Goal: Information Seeking & Learning: Learn about a topic

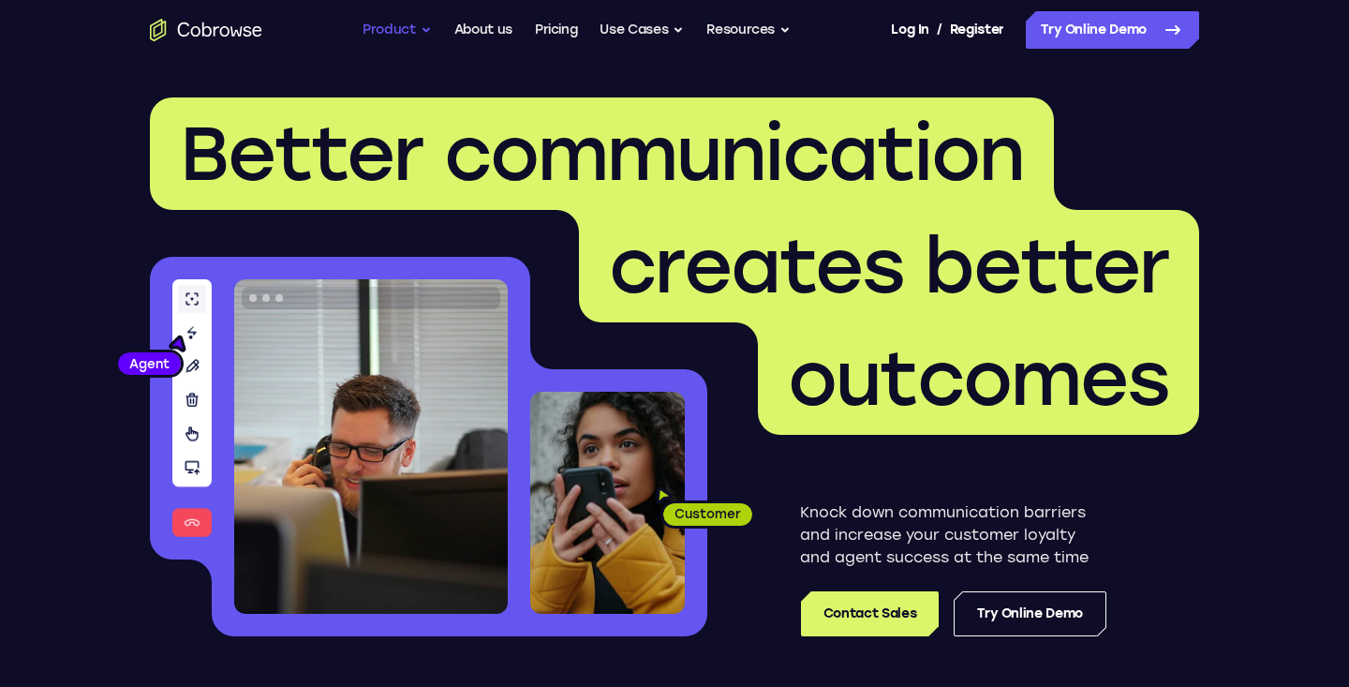
click at [417, 32] on button "Product" at bounding box center [397, 29] width 69 height 37
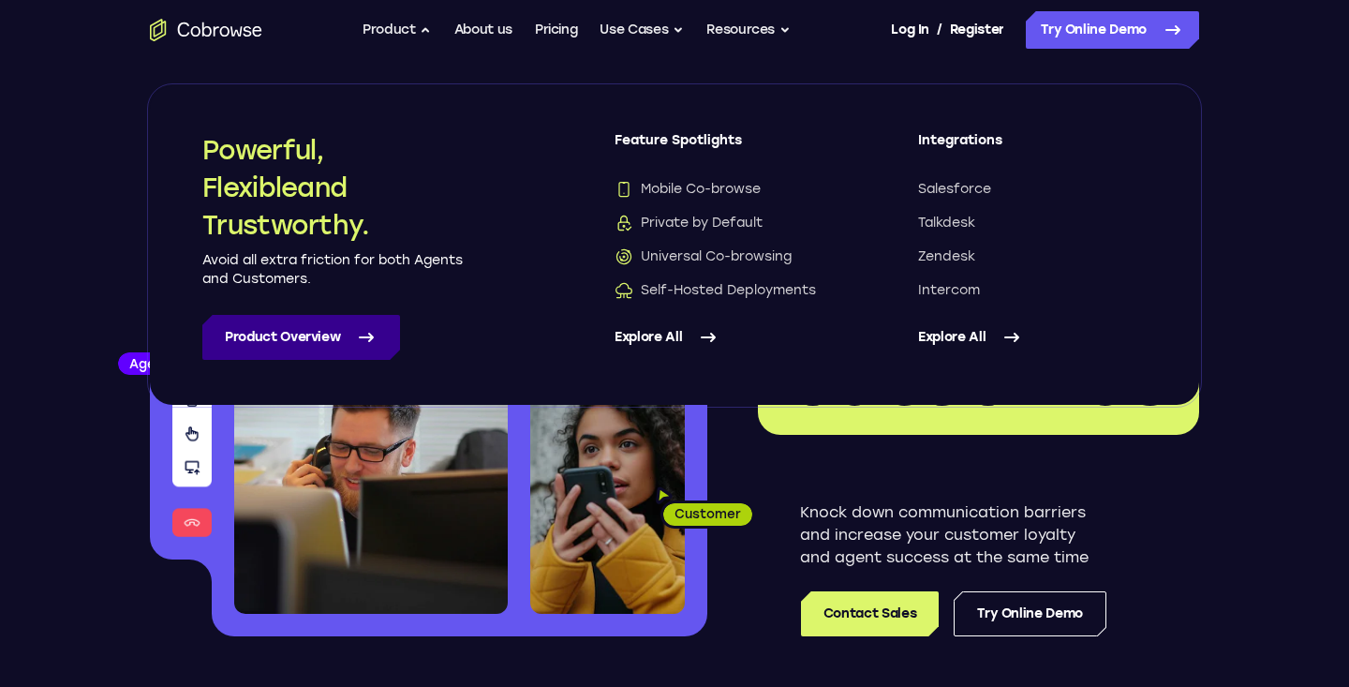
click at [331, 341] on link "Product Overview" at bounding box center [301, 337] width 198 height 45
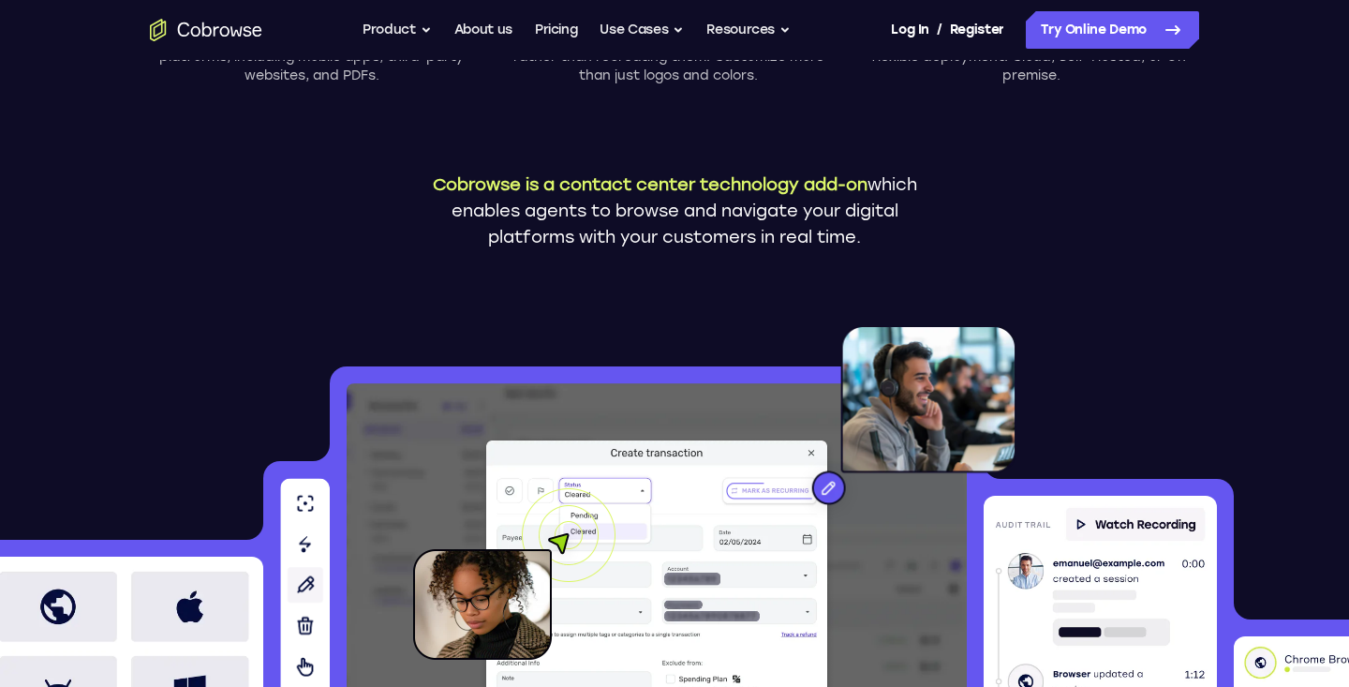
scroll to position [377, 0]
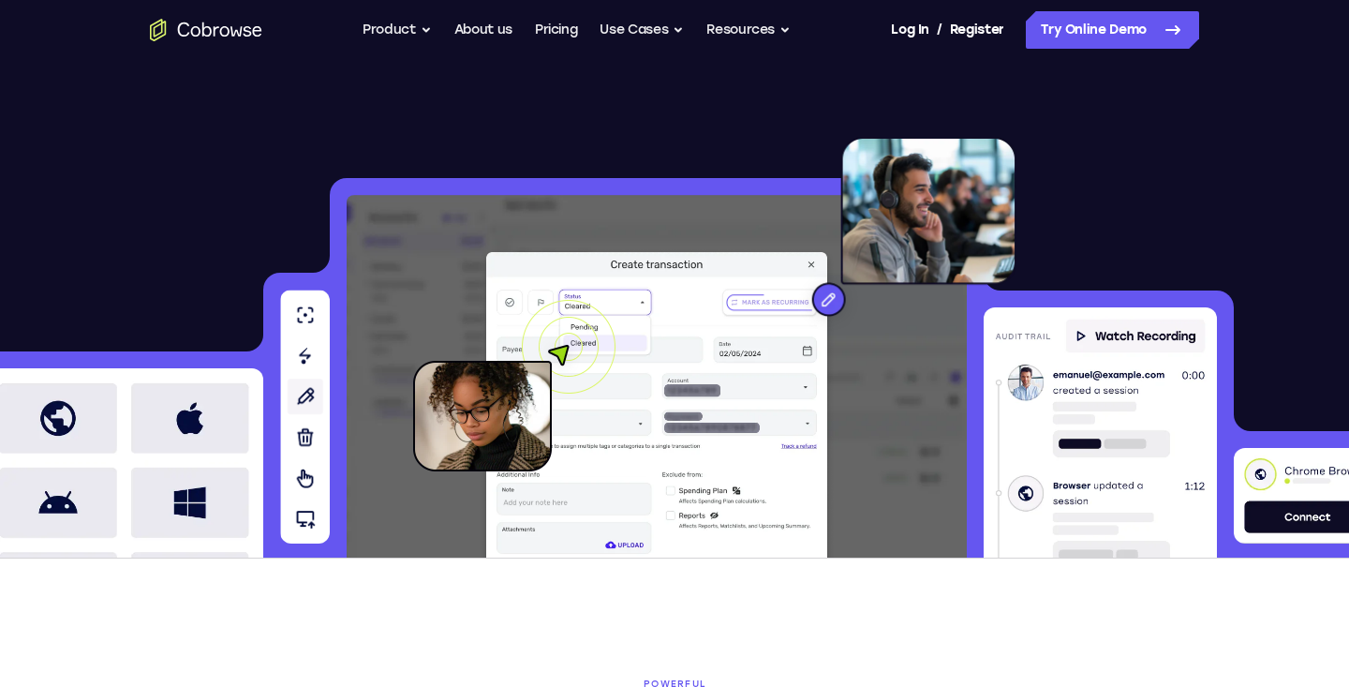
click at [589, 347] on img at bounding box center [514, 385] width 202 height 171
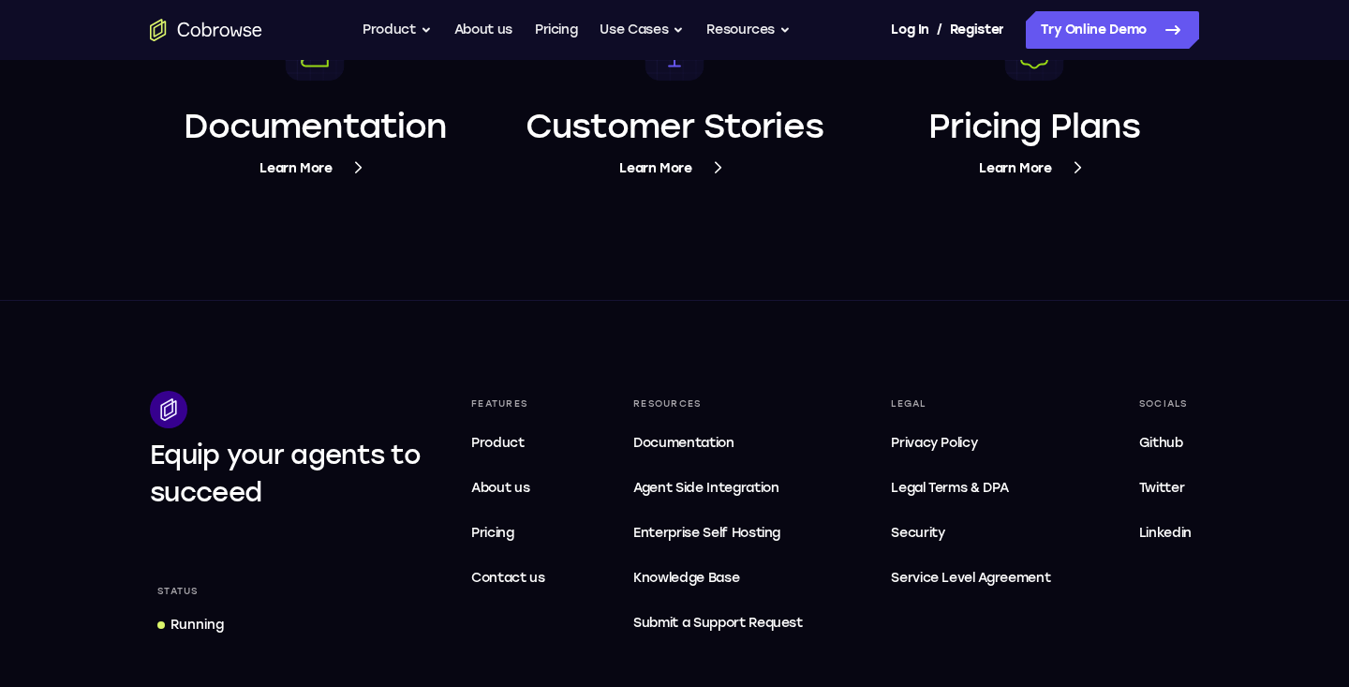
scroll to position [7221, 0]
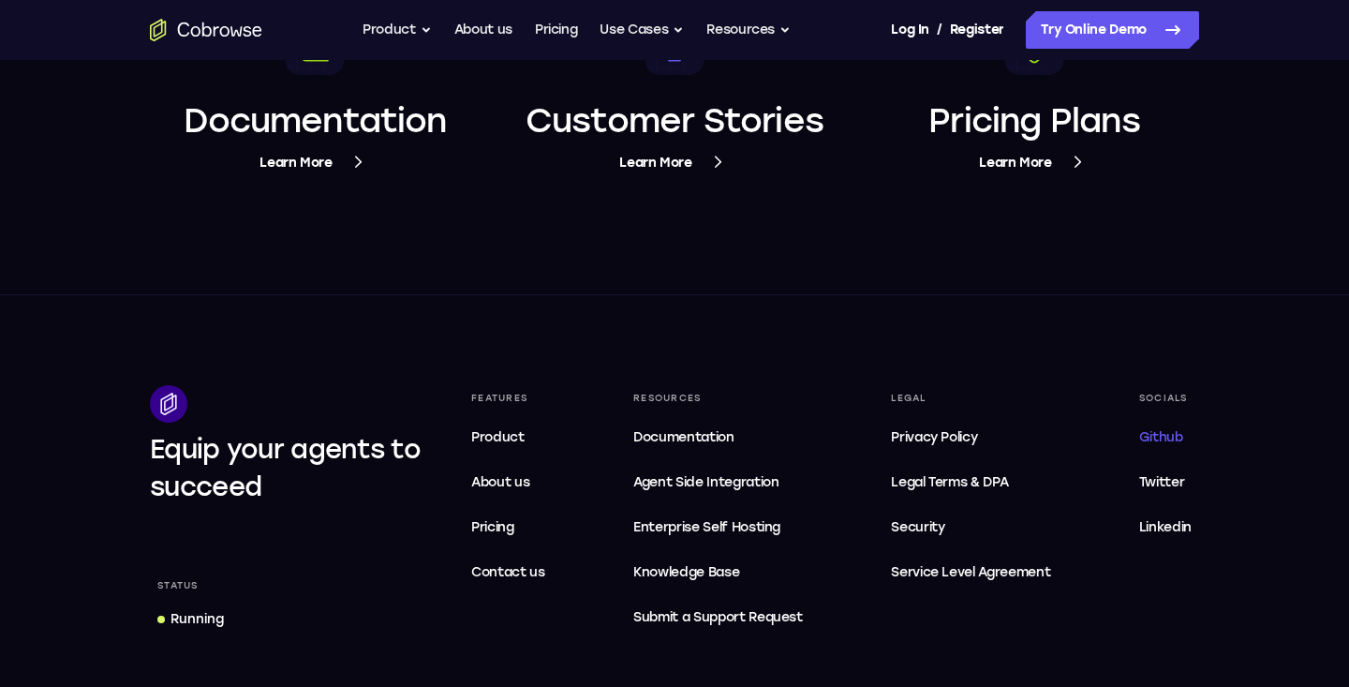
click at [1168, 441] on span "Github" at bounding box center [1161, 437] width 44 height 16
click at [711, 444] on span "Documentation" at bounding box center [683, 437] width 100 height 16
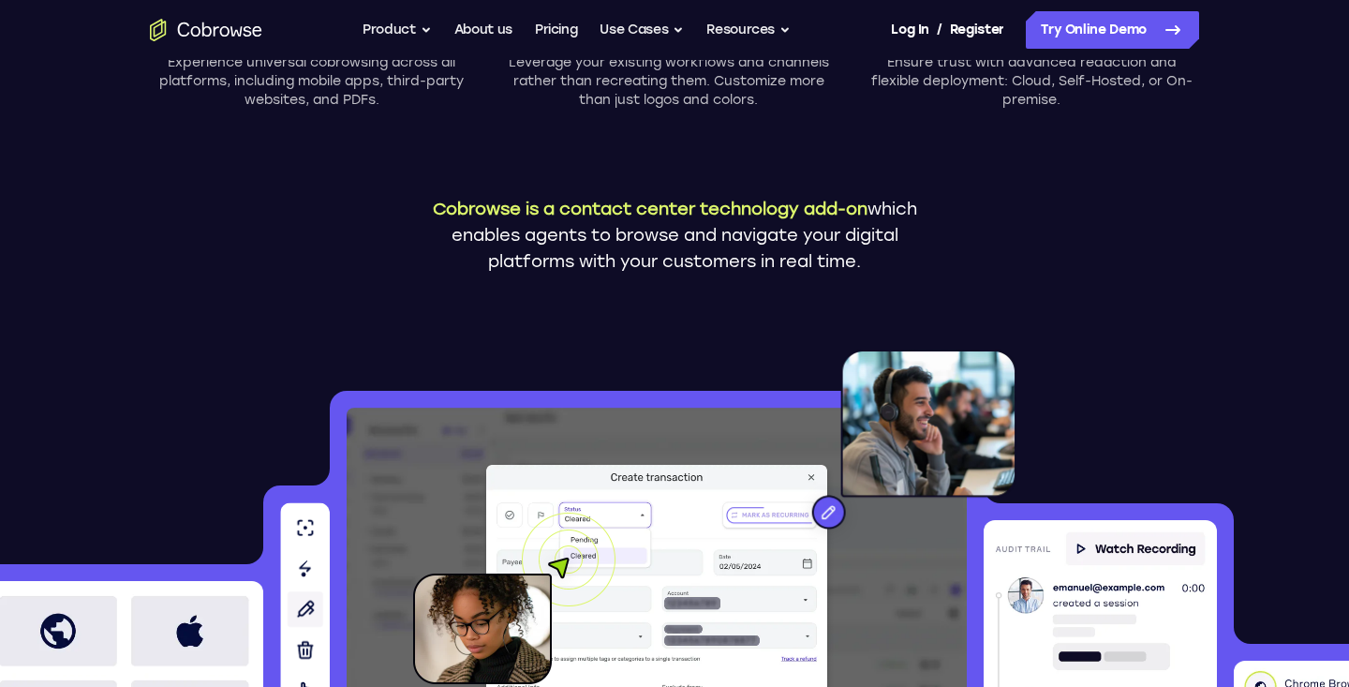
scroll to position [0, 0]
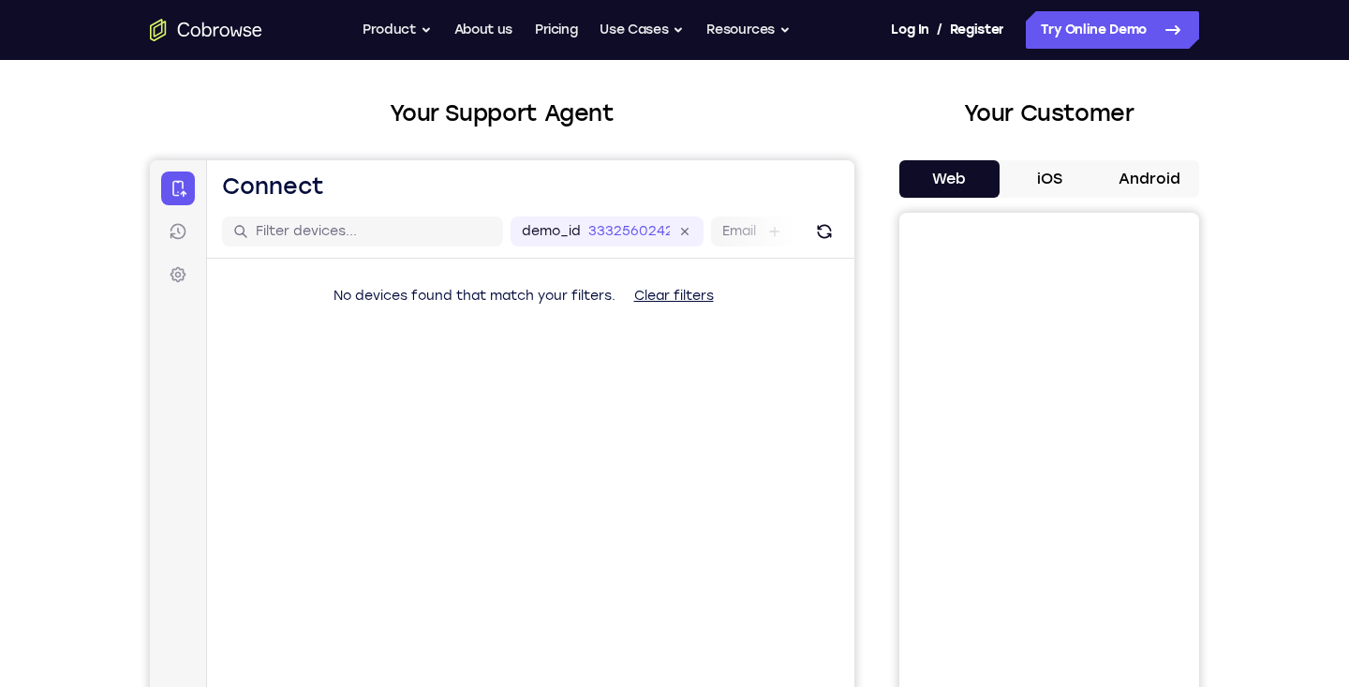
scroll to position [85, 0]
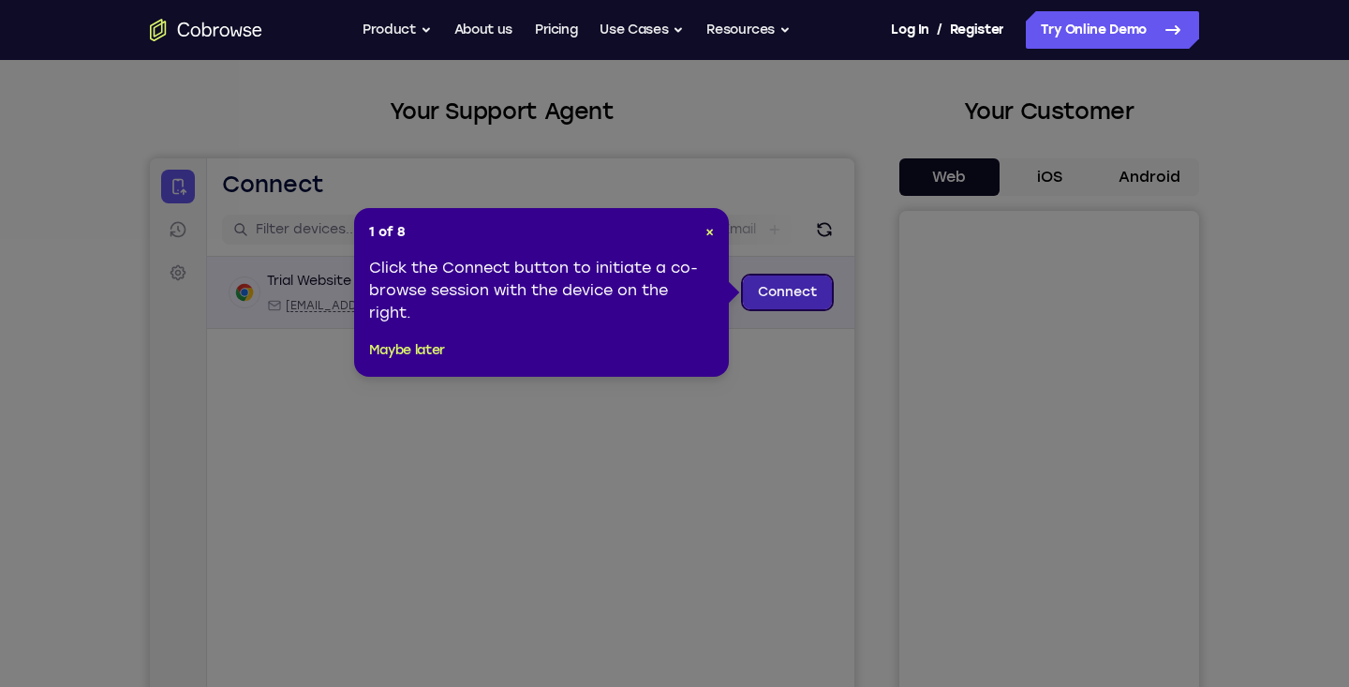
click at [787, 297] on link "Connect" at bounding box center [787, 292] width 89 height 34
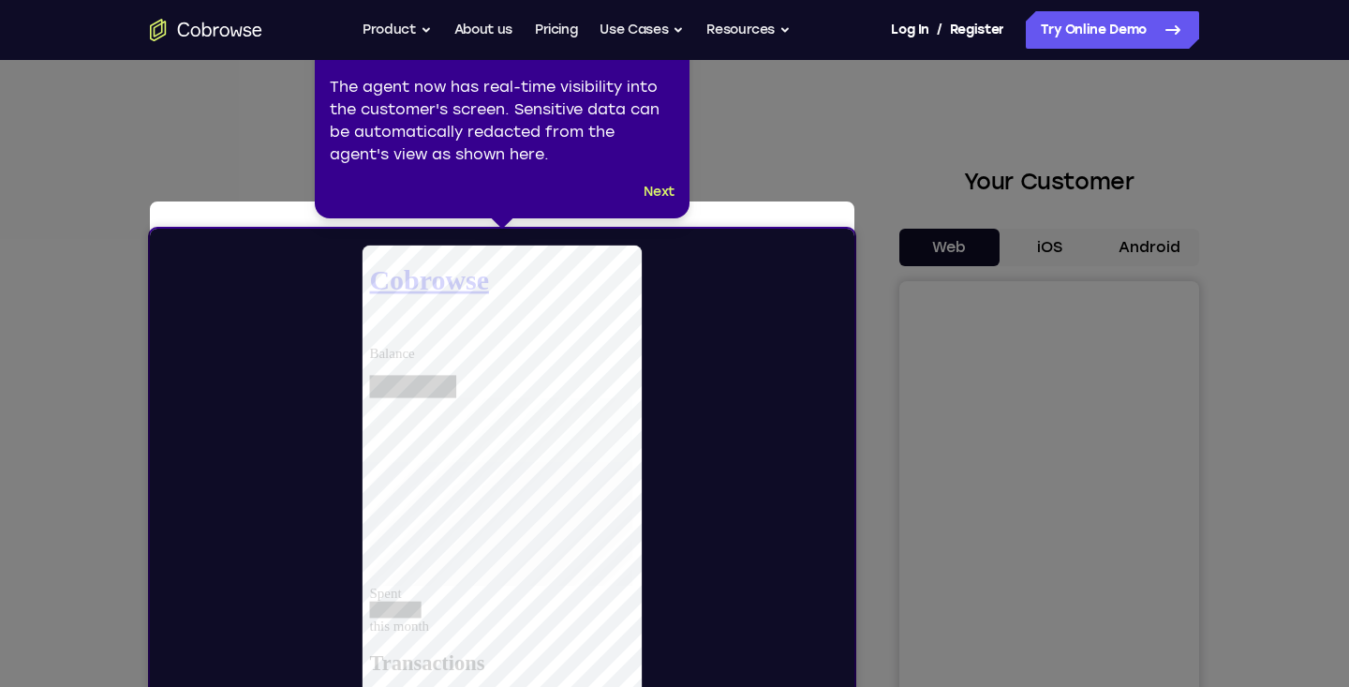
scroll to position [0, 0]
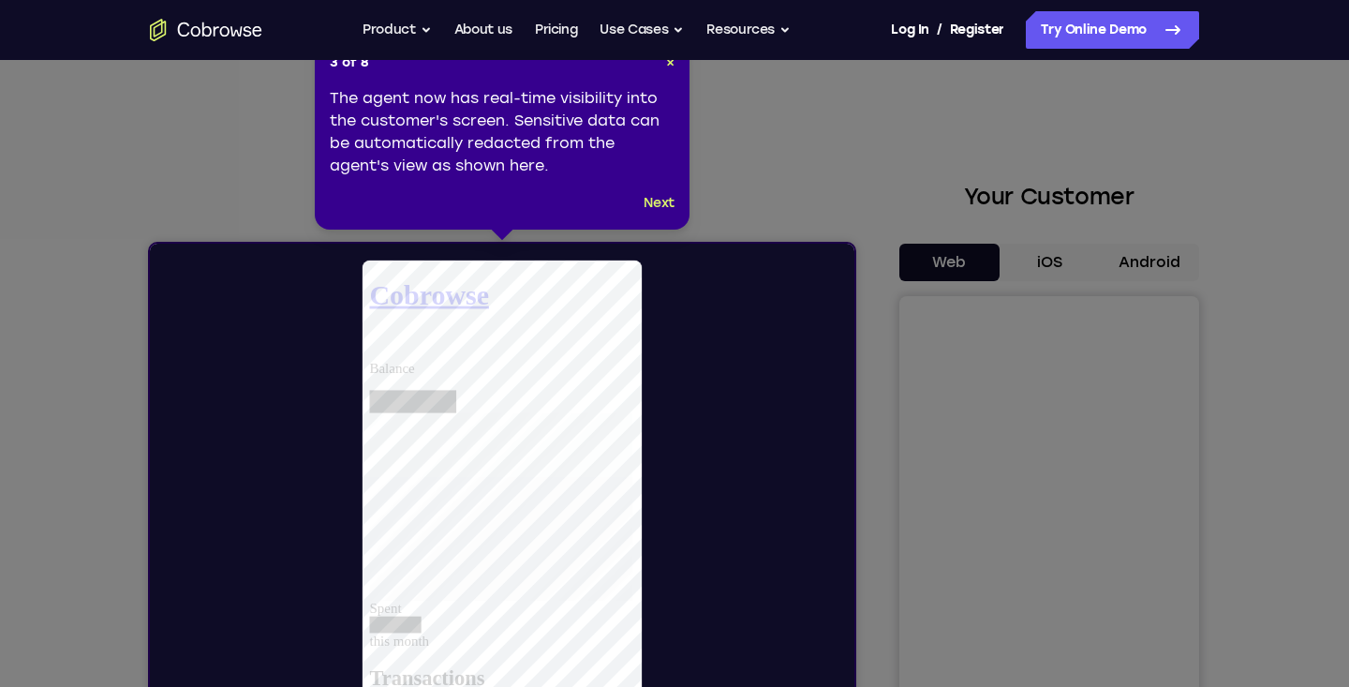
click at [675, 205] on div "3 of 8 × The agent now has real-time visibility into the customer's screen. Sen…" at bounding box center [502, 133] width 375 height 191
click at [665, 202] on button "Next" at bounding box center [659, 203] width 31 height 22
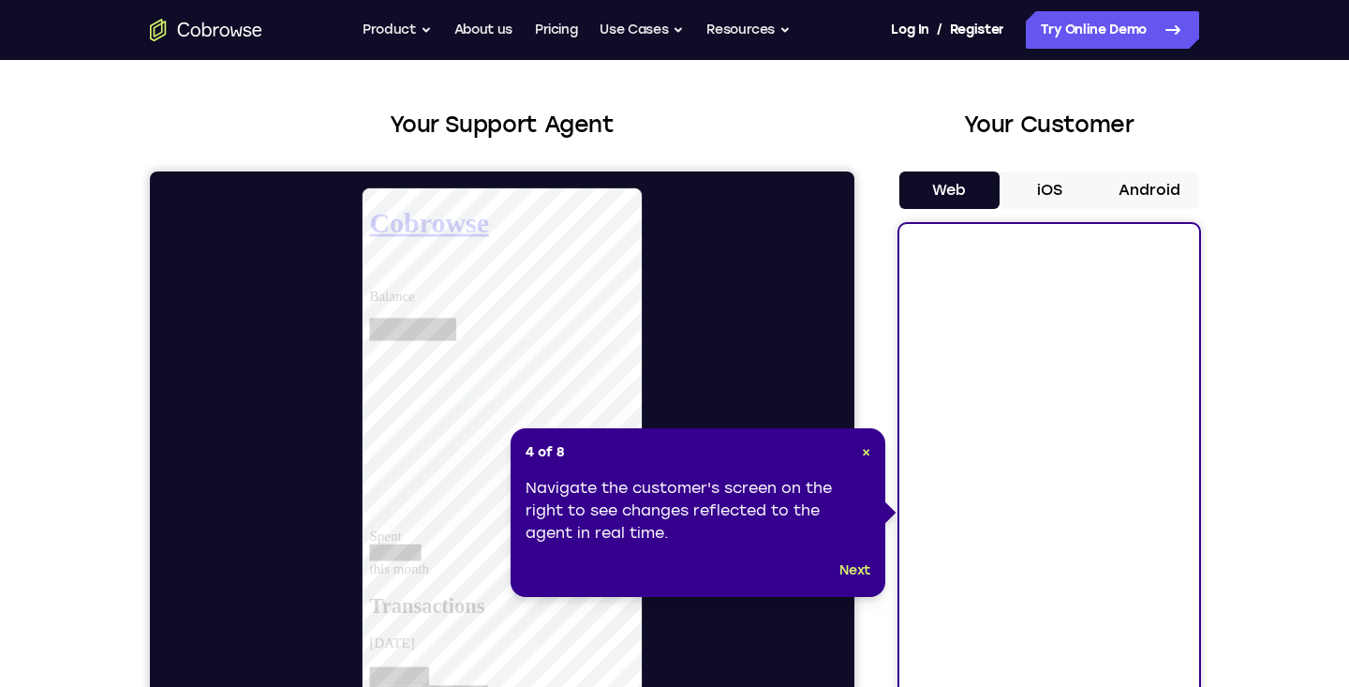
scroll to position [119, 0]
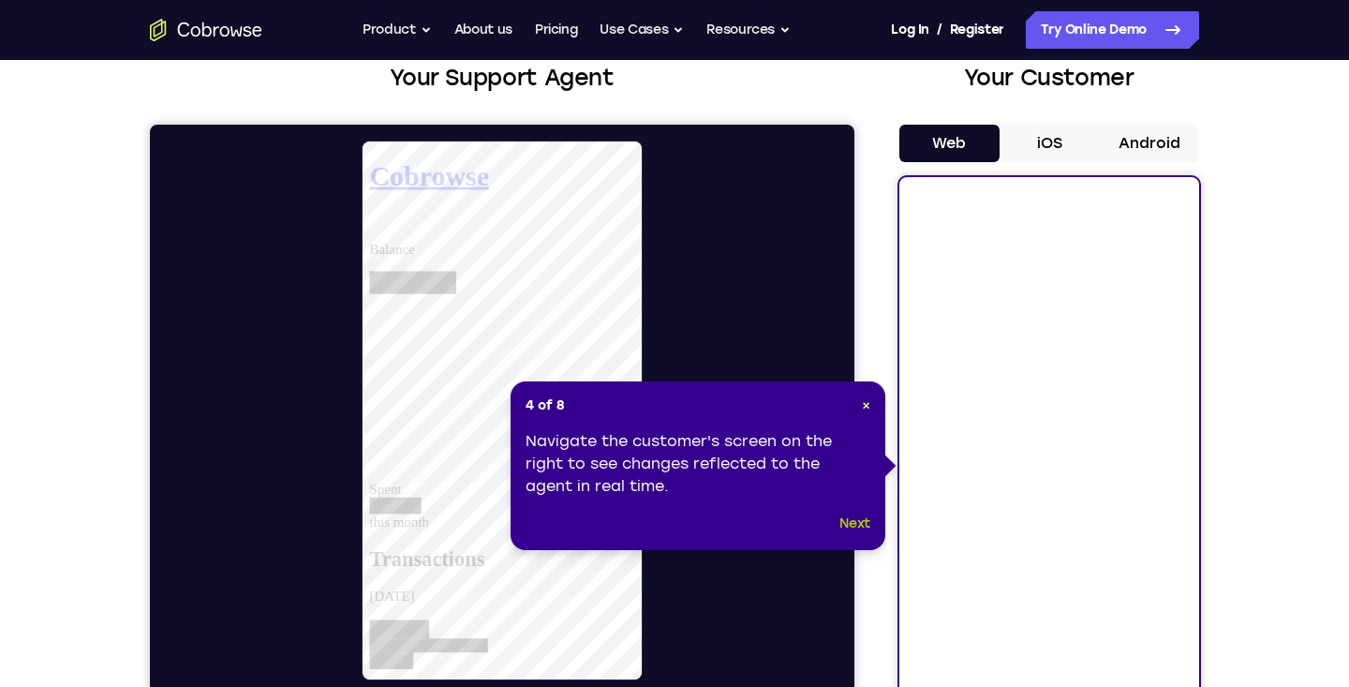
click at [860, 519] on button "Next" at bounding box center [855, 524] width 31 height 22
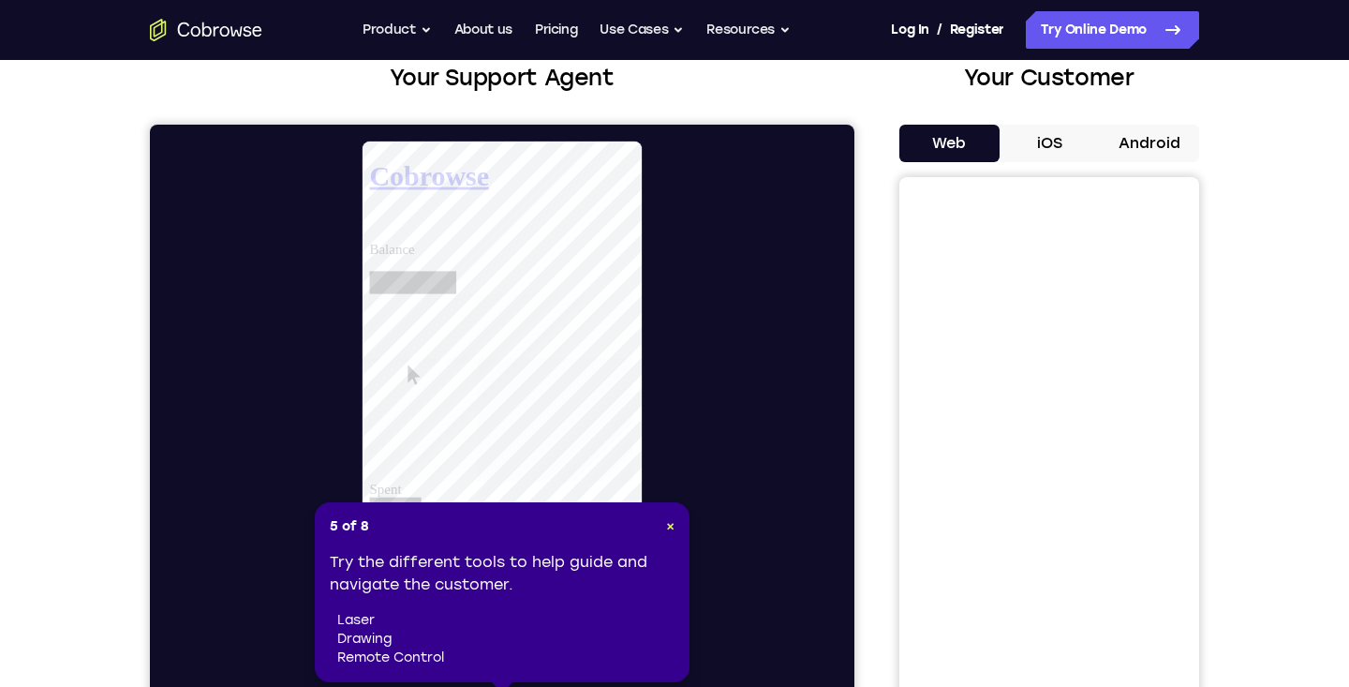
scroll to position [189, 0]
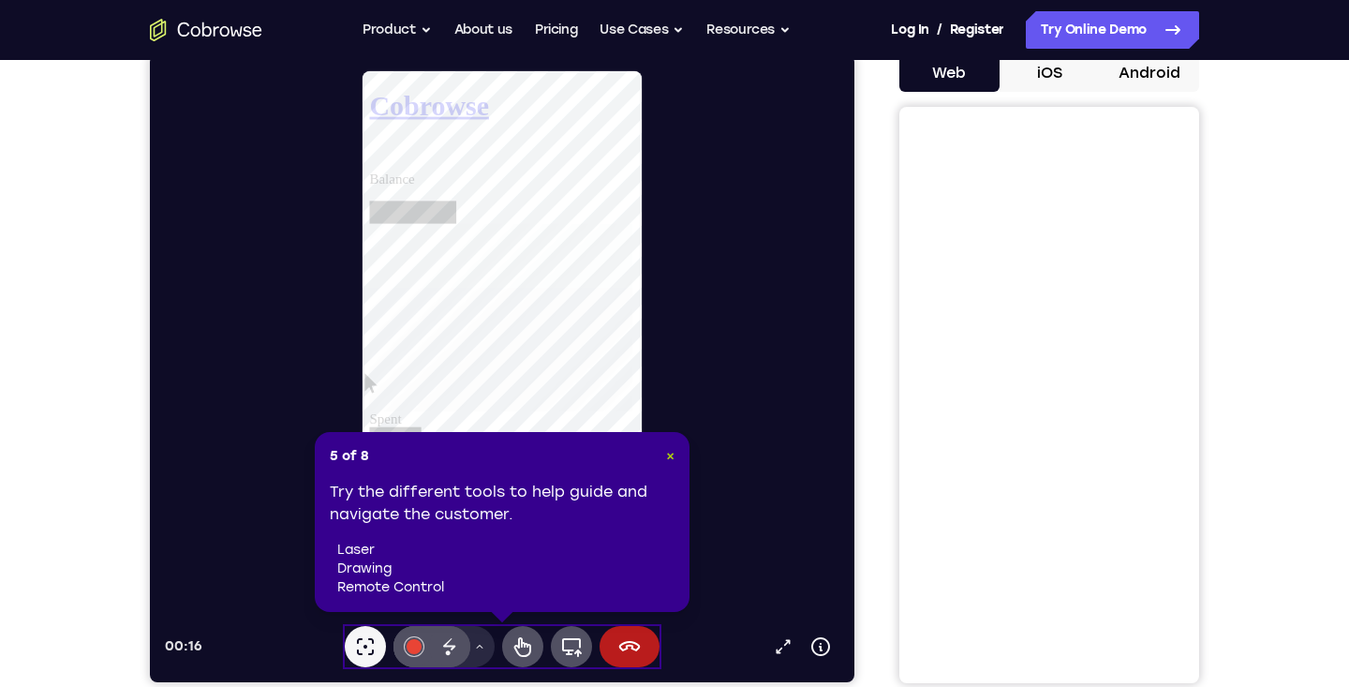
click at [671, 456] on span "×" at bounding box center [670, 456] width 8 height 16
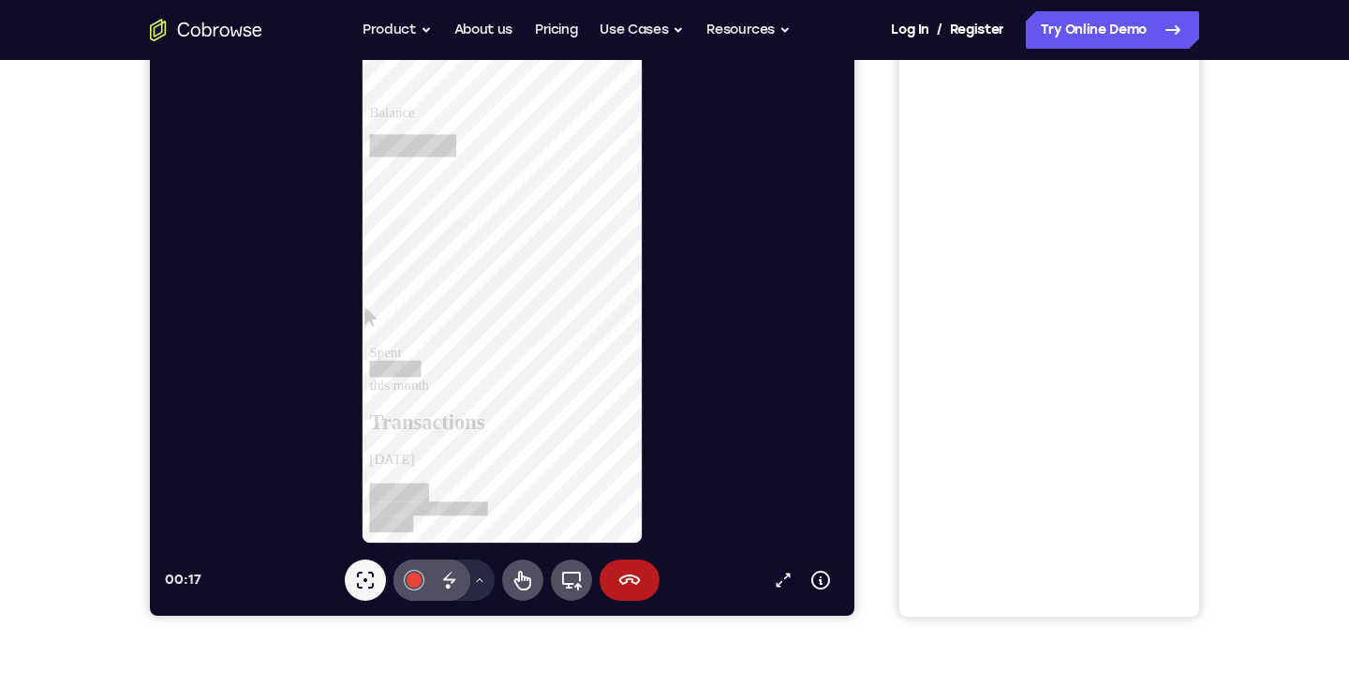
scroll to position [265, 0]
